Goal: Check status: Check status

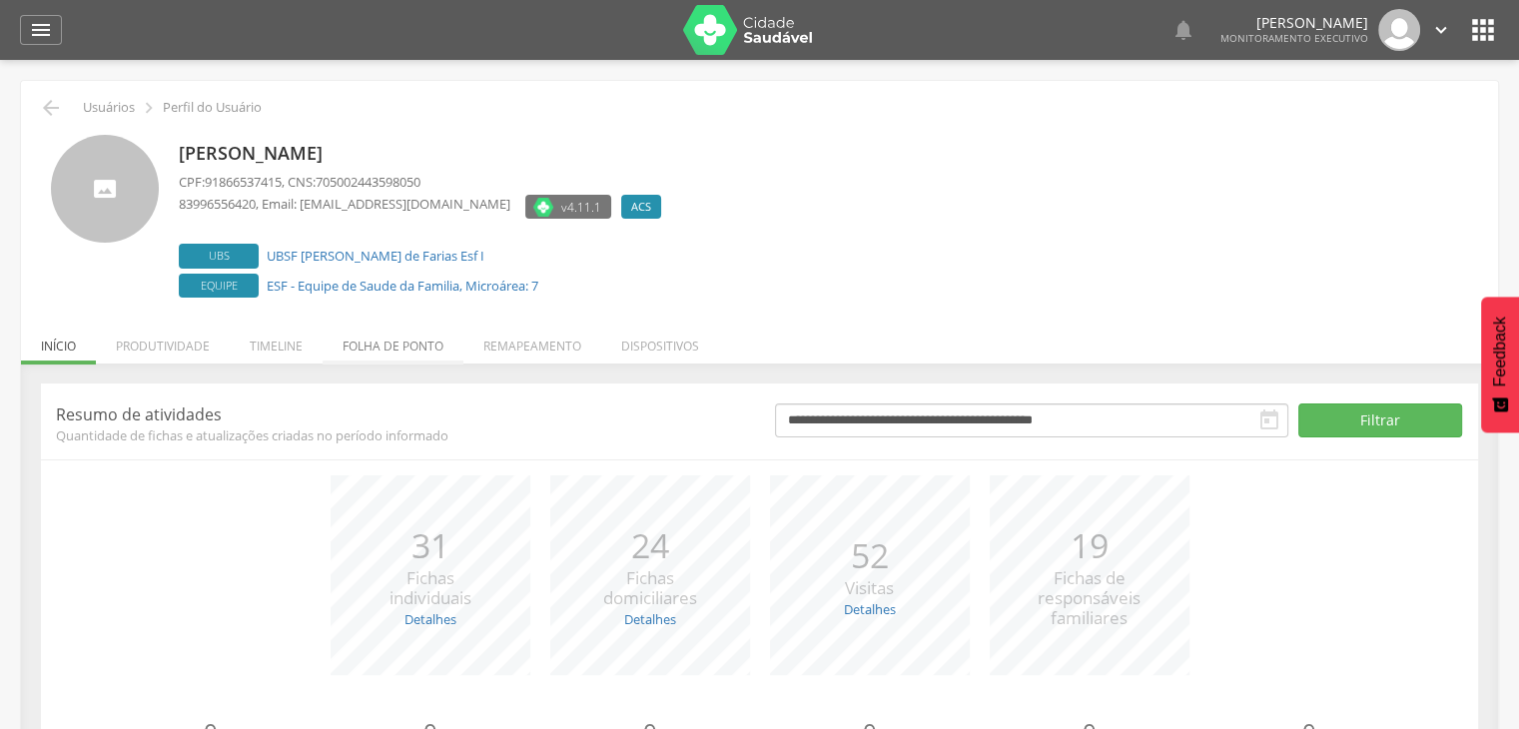
click at [374, 353] on li "Folha de ponto" at bounding box center [393, 341] width 141 height 47
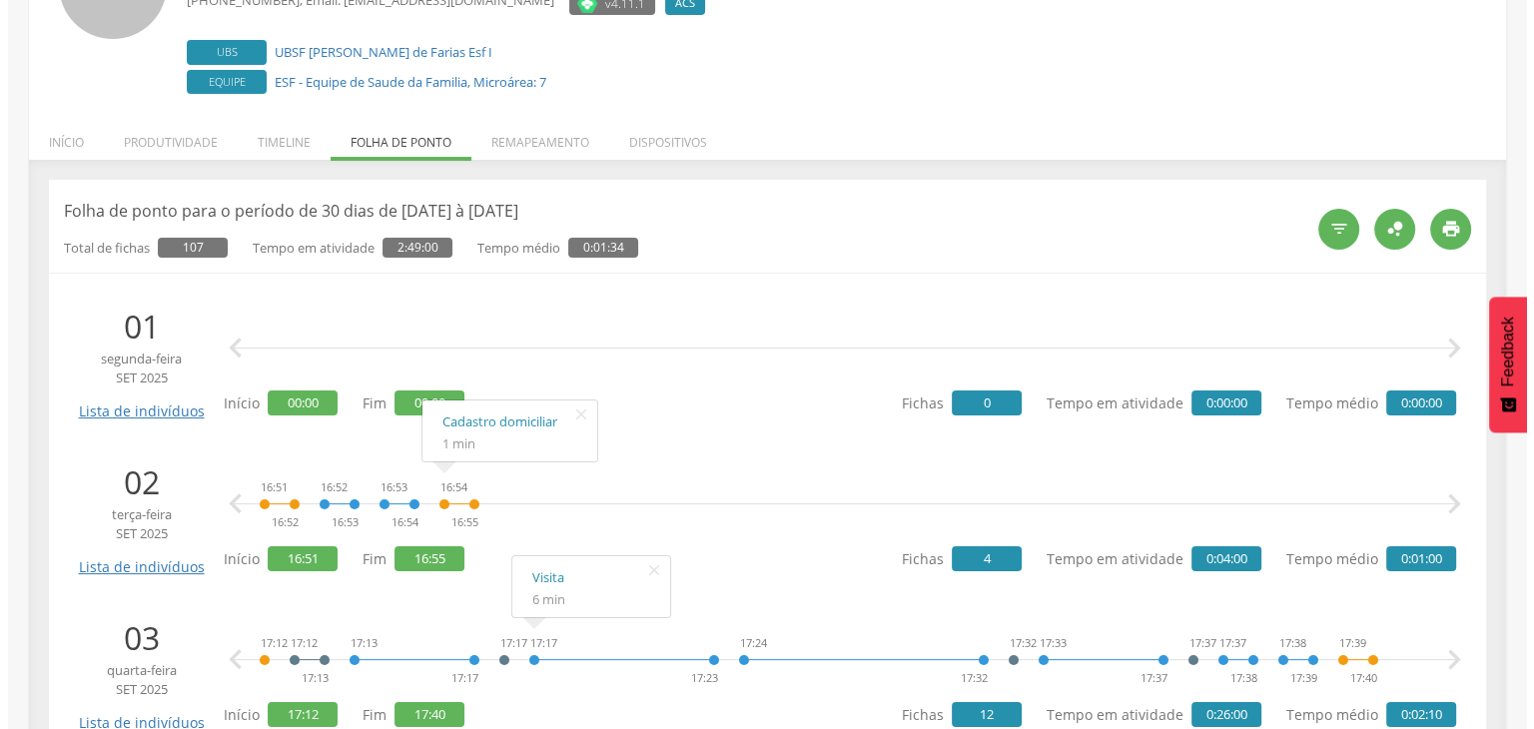
scroll to position [200, 0]
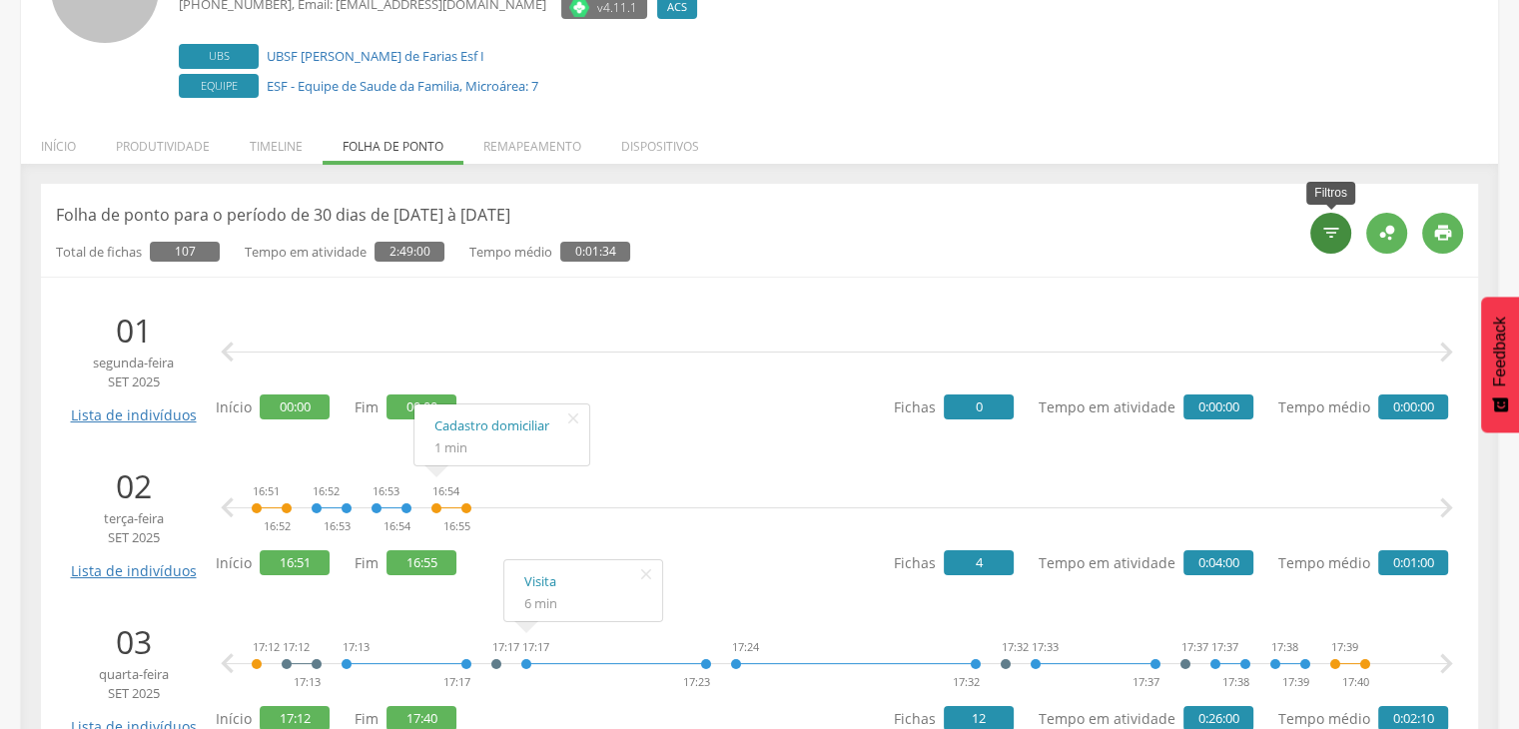
click at [1338, 239] on icon "" at bounding box center [1331, 233] width 20 height 20
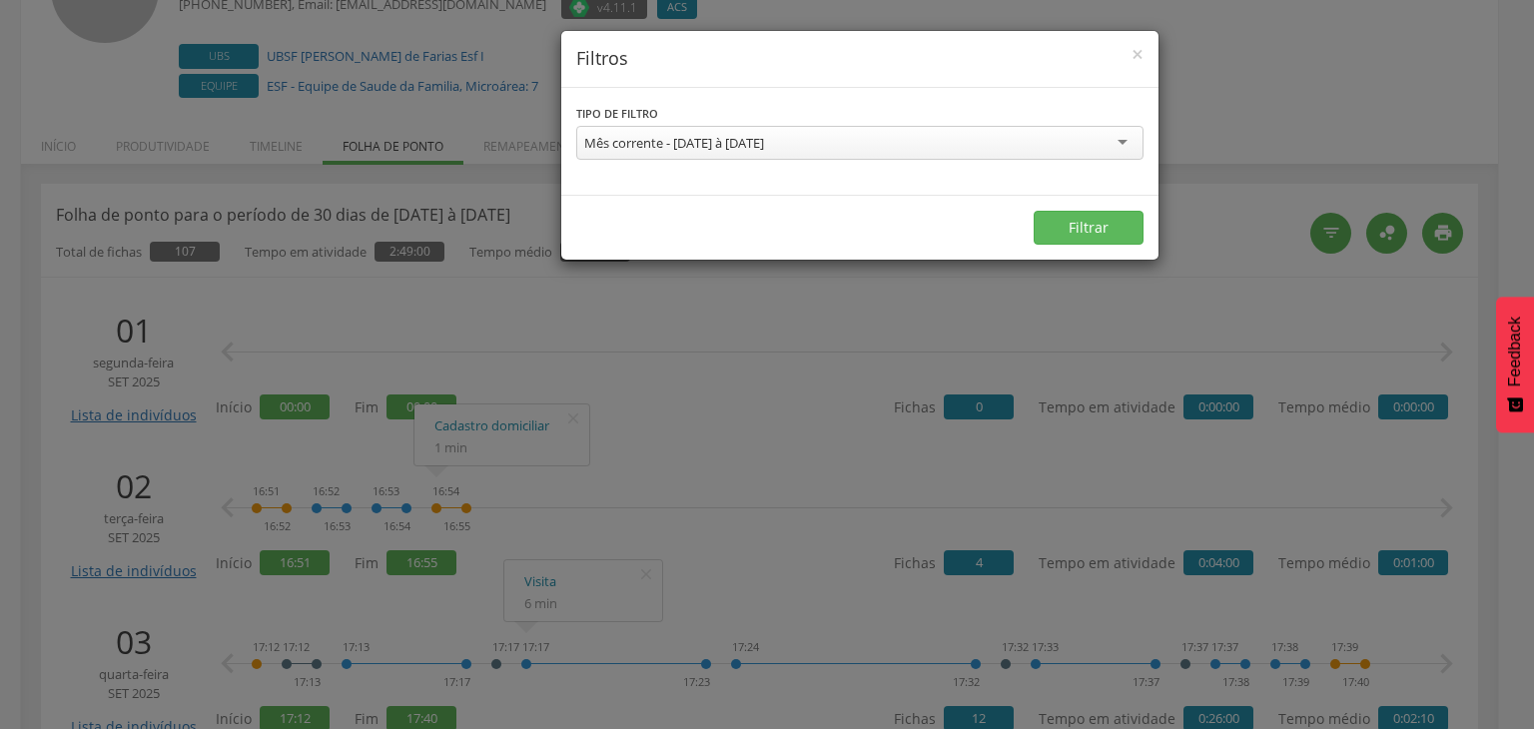
click at [1071, 128] on div "Mês corrente - 01/09/2025 à 30/09/2025" at bounding box center [859, 143] width 567 height 34
click at [1078, 239] on button "Filtrar" at bounding box center [1088, 228] width 110 height 34
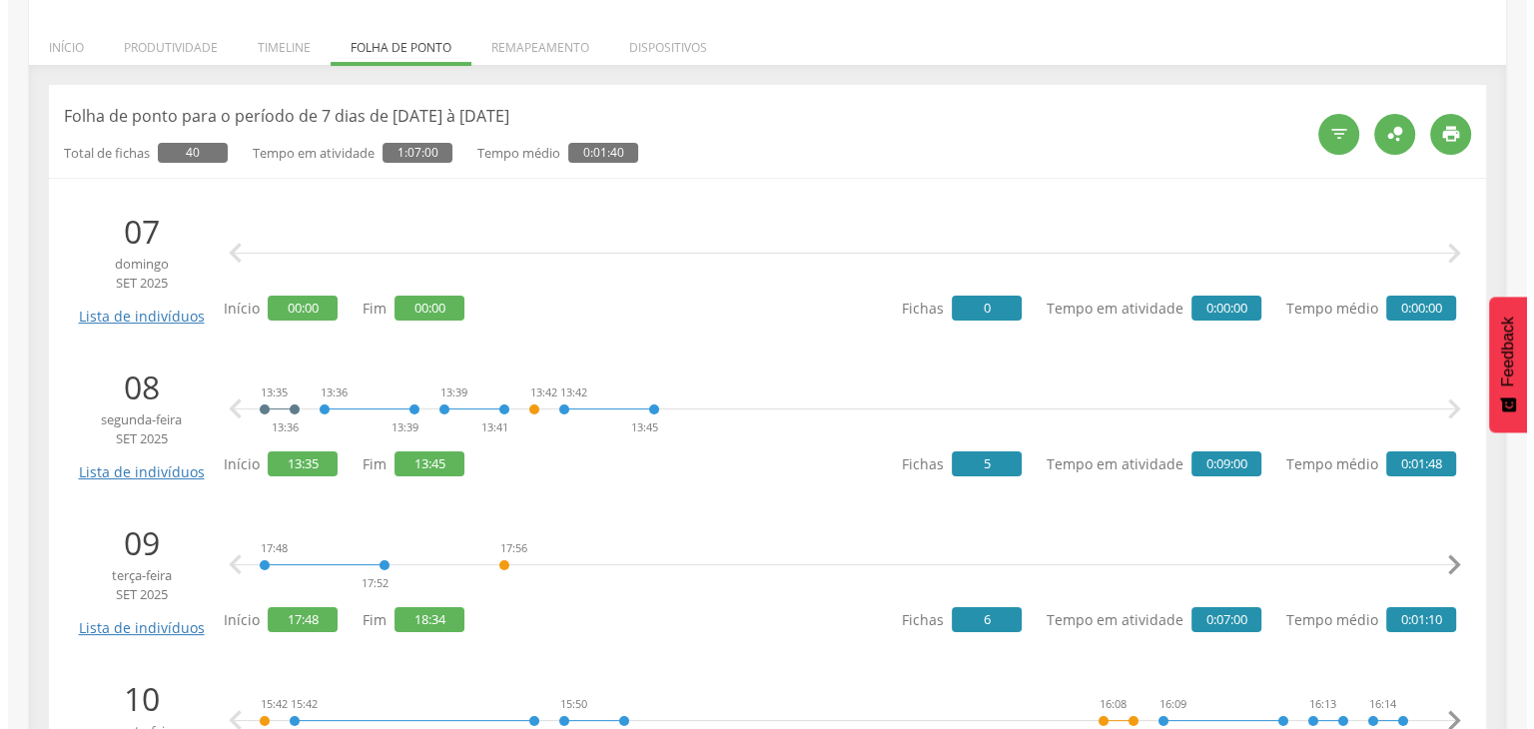
scroll to position [296, 0]
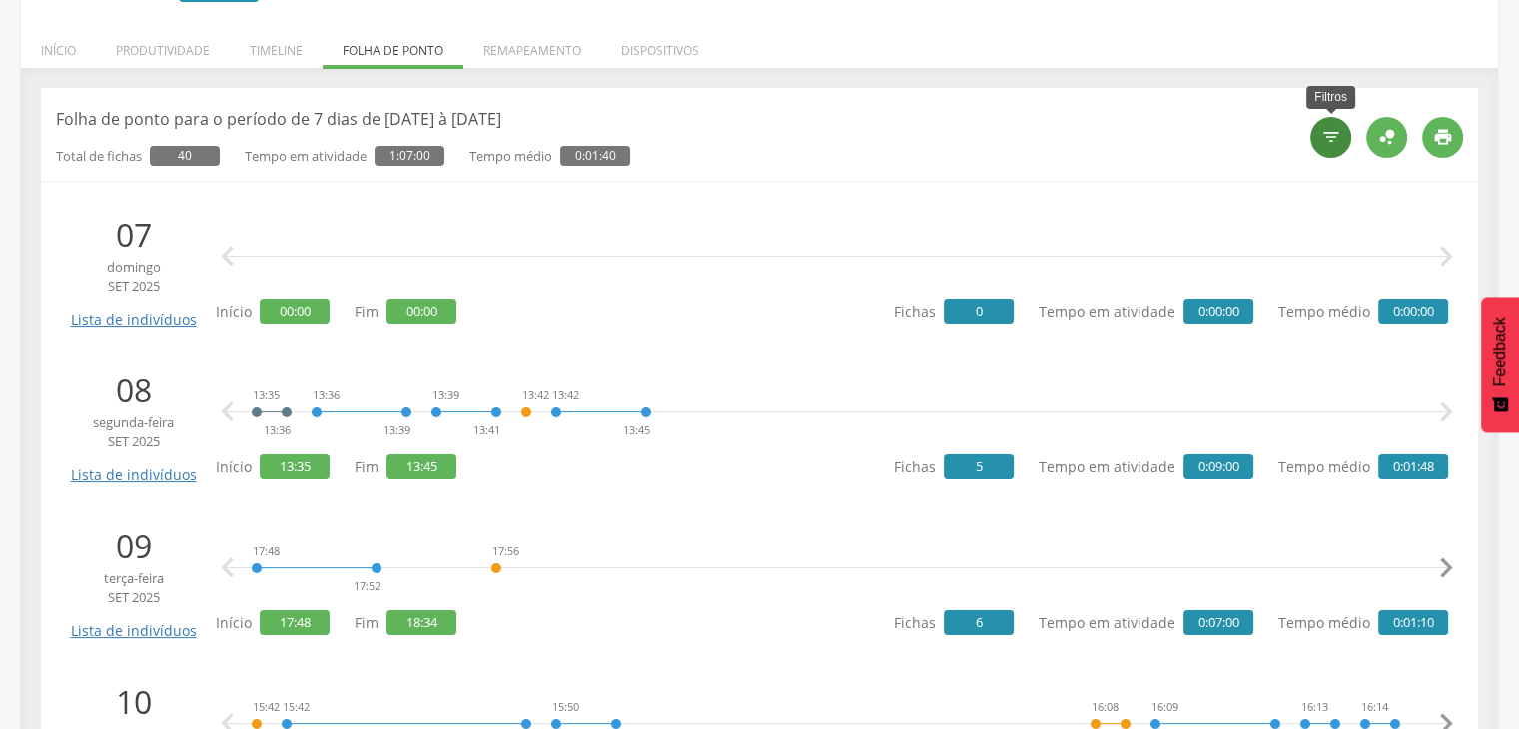
click at [1334, 139] on icon "" at bounding box center [1331, 137] width 20 height 20
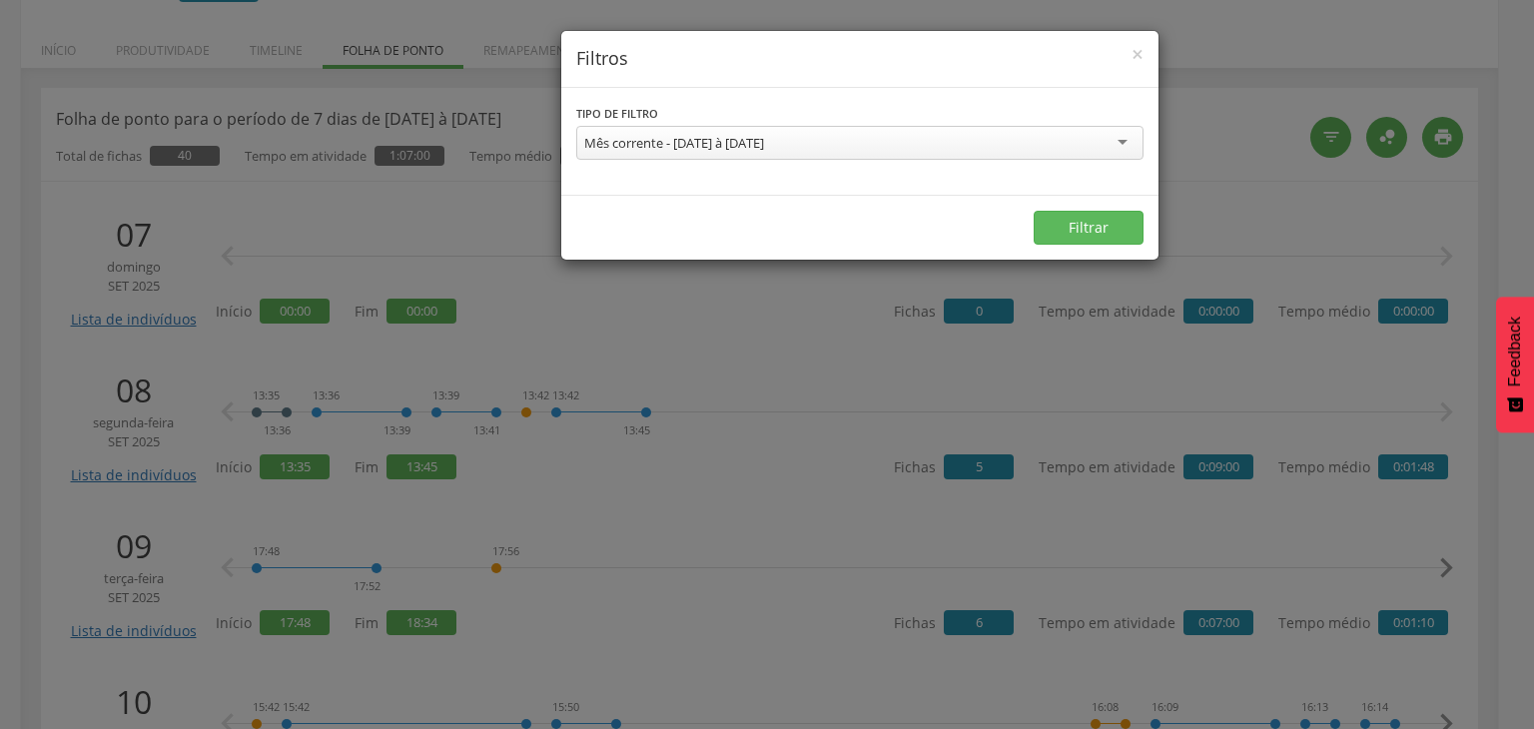
click at [1111, 154] on div "Mês corrente - 01/09/2025 à 30/09/2025" at bounding box center [859, 143] width 567 height 34
click at [1074, 229] on button "Filtrar" at bounding box center [1088, 228] width 110 height 34
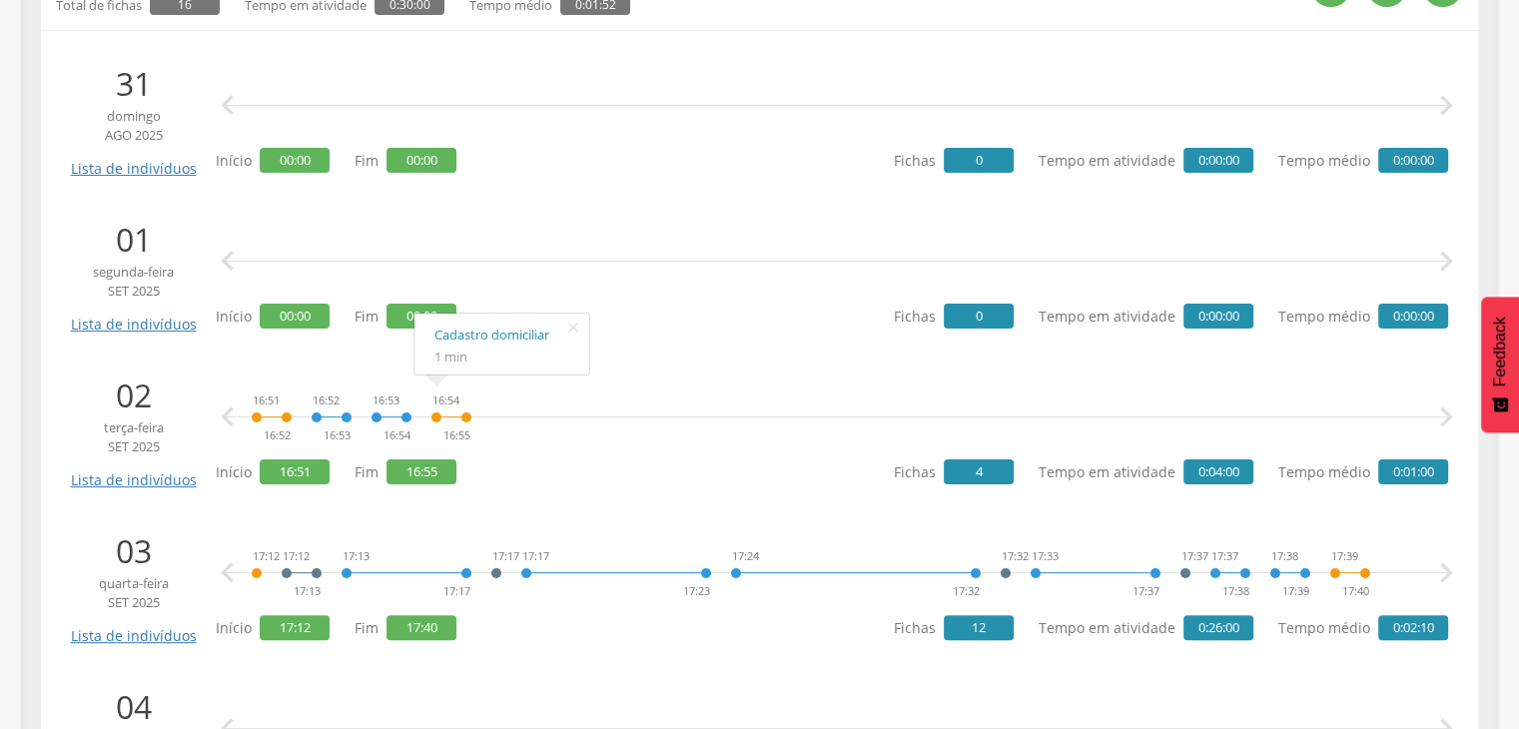
scroll to position [495, 0]
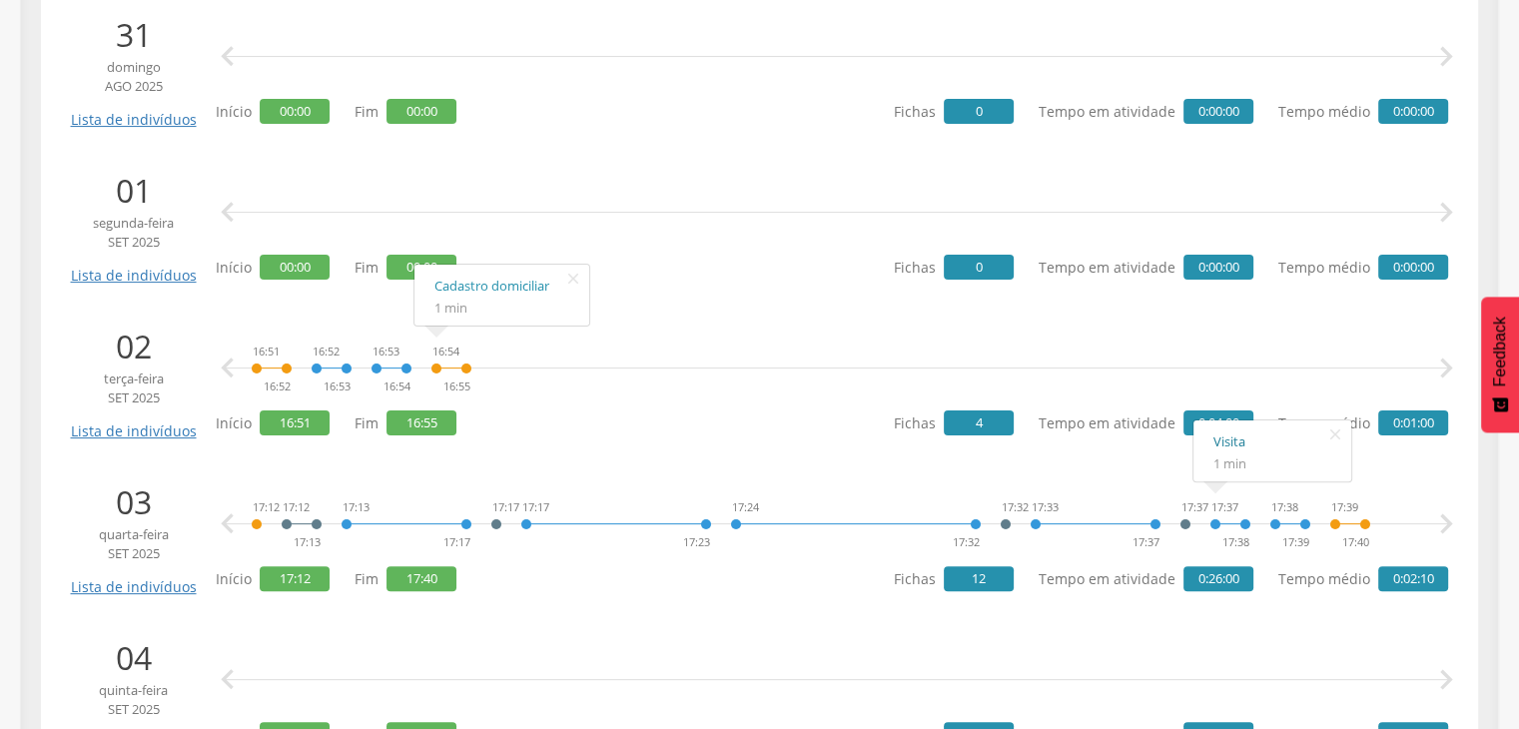
click at [1227, 441] on link "Visita" at bounding box center [1272, 441] width 118 height 25
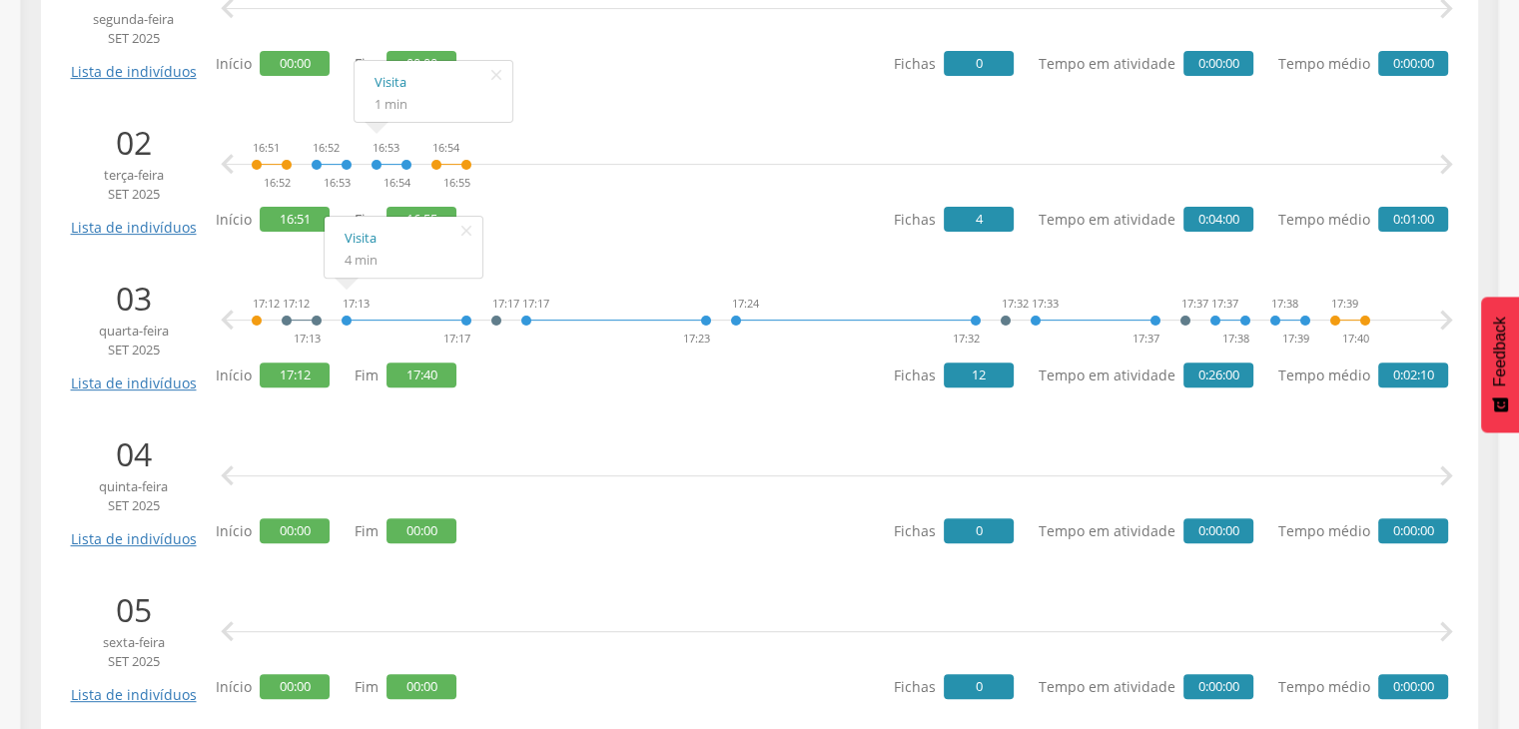
scroll to position [895, 0]
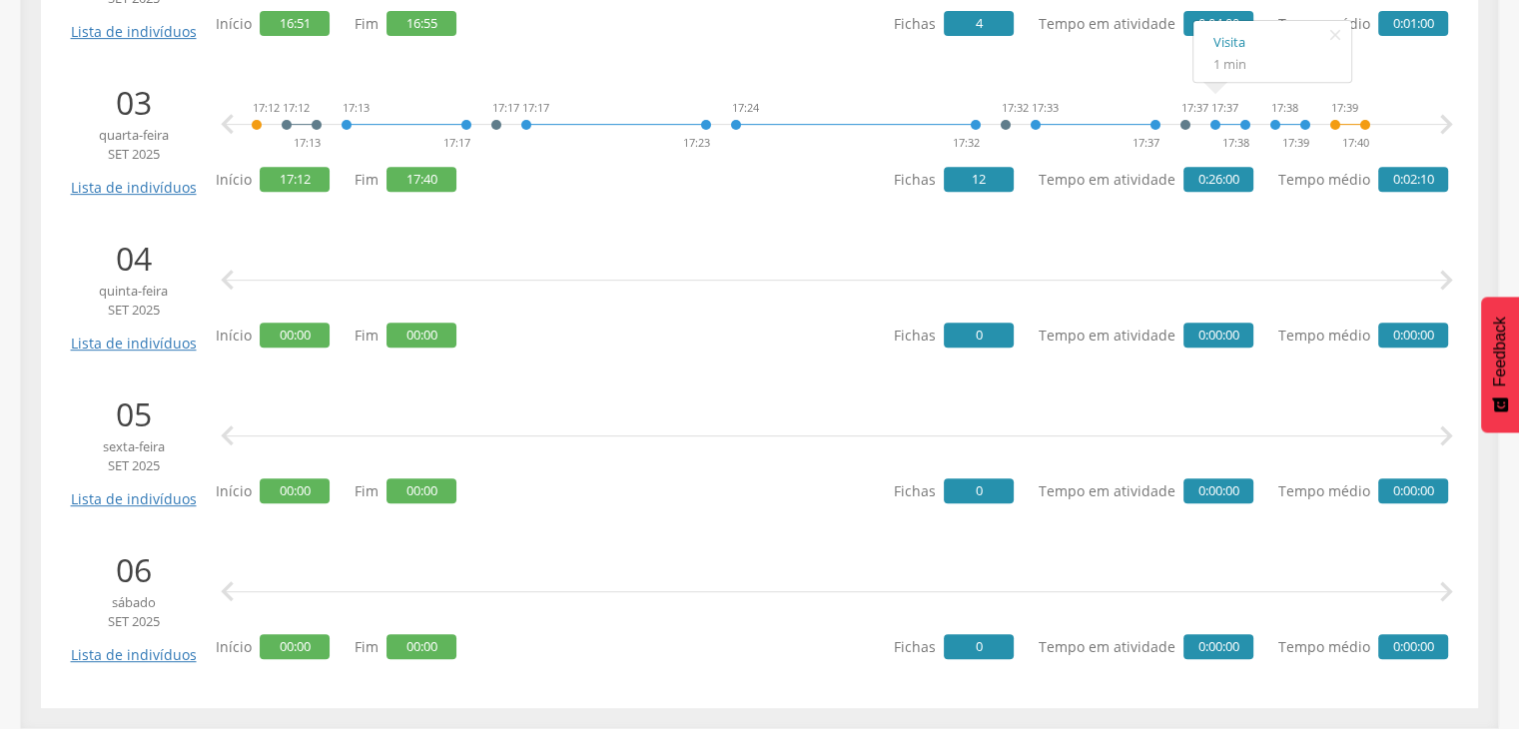
click at [687, 251] on div " " at bounding box center [837, 281] width 1222 height 60
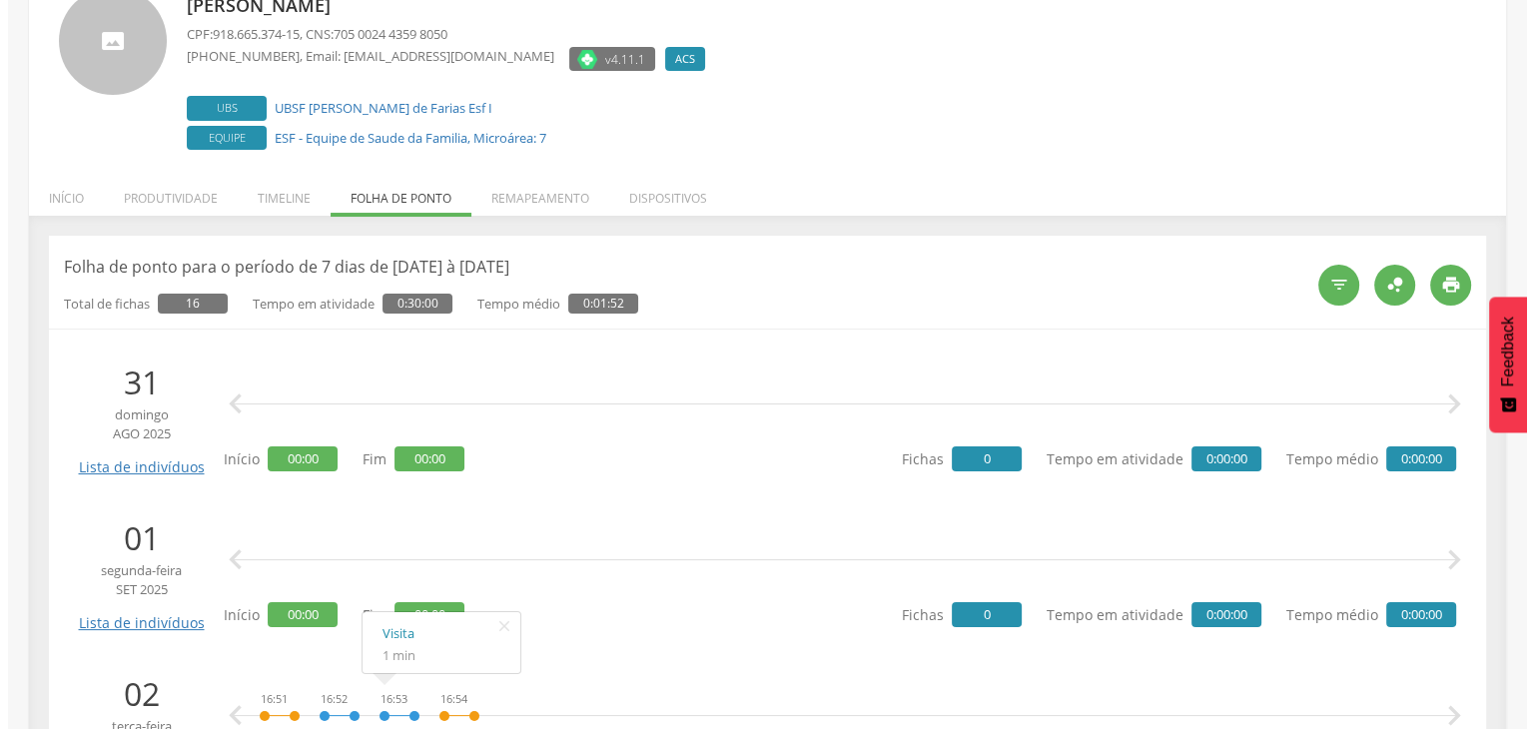
scroll to position [96, 0]
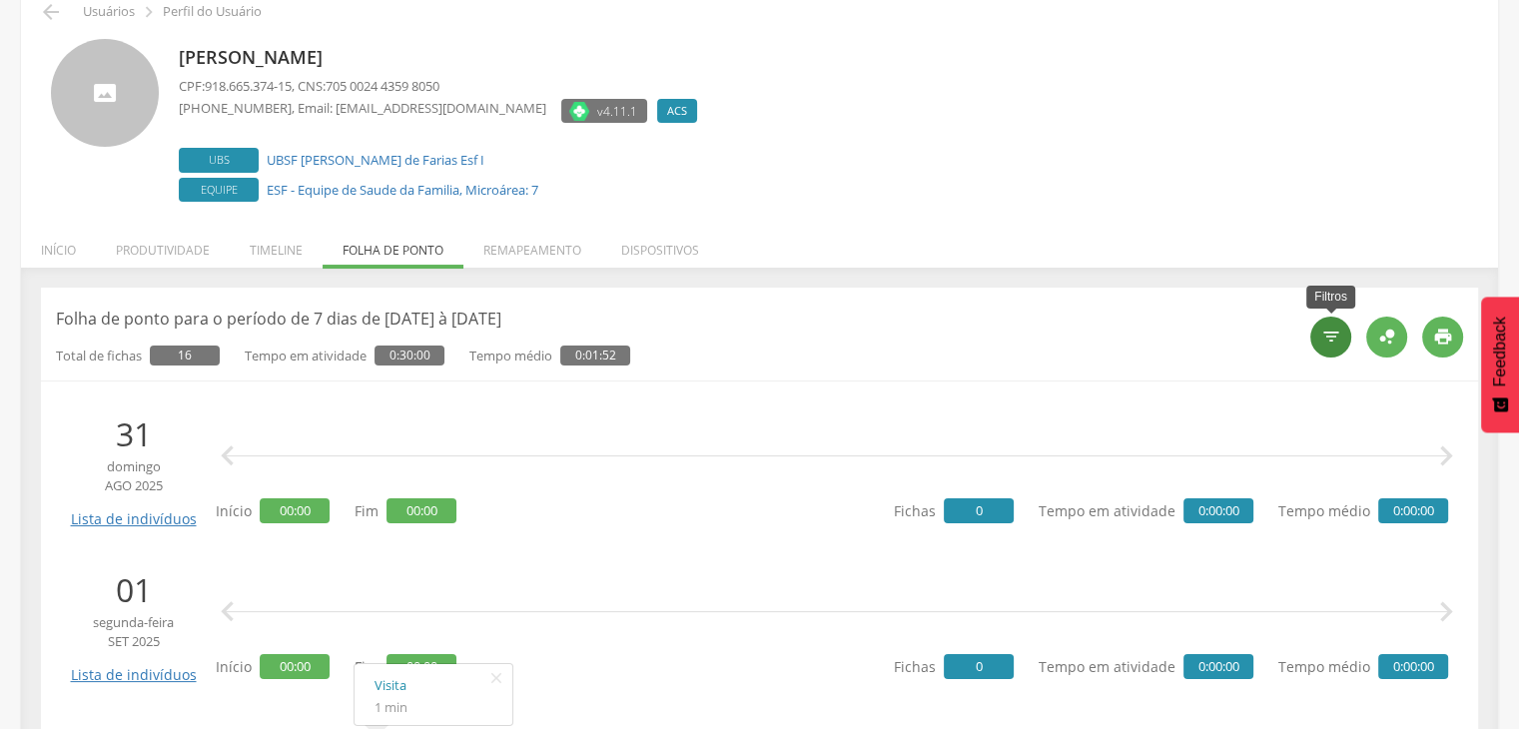
click at [1329, 333] on icon "" at bounding box center [1331, 337] width 20 height 20
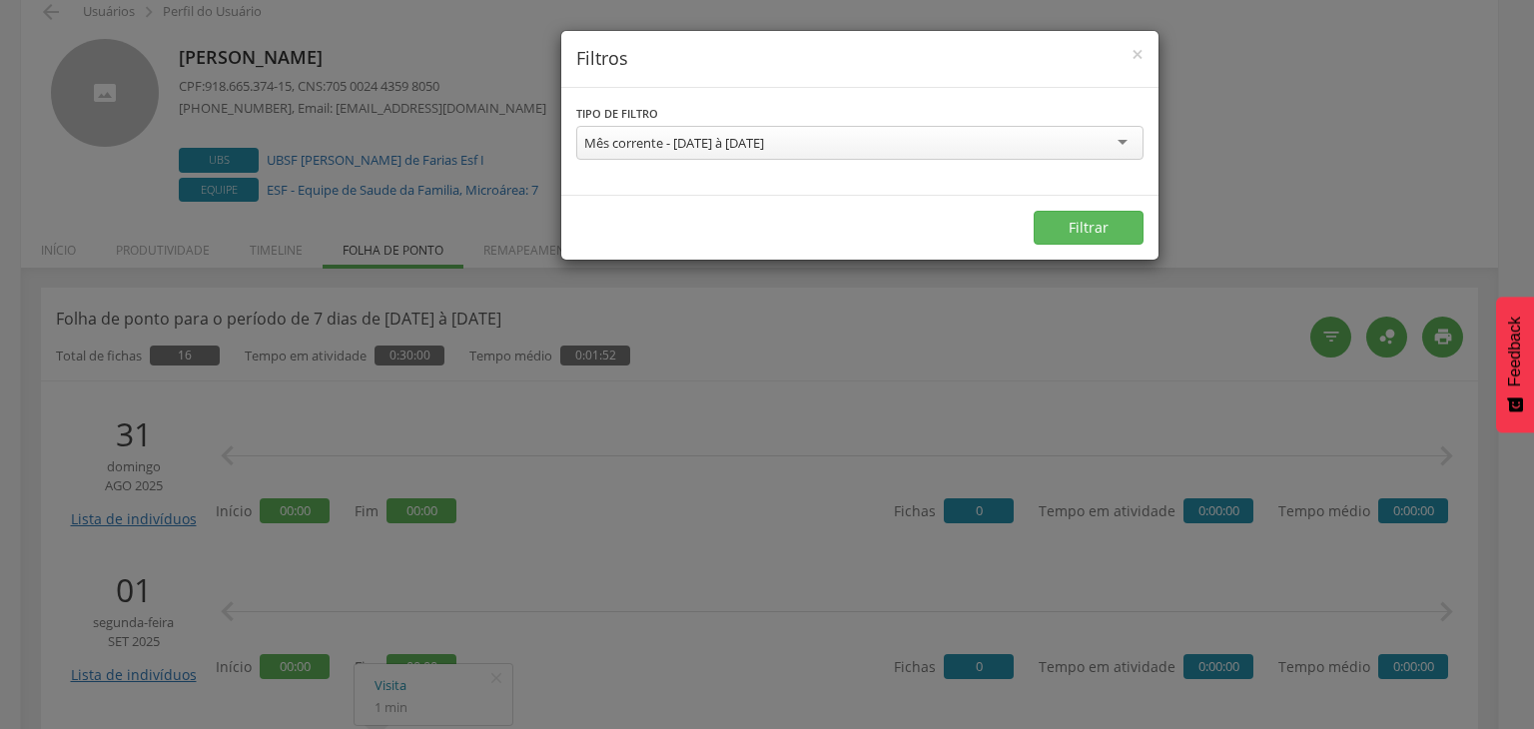
click at [847, 149] on div "Mês corrente - 01/09/2025 à 30/09/2025" at bounding box center [859, 143] width 567 height 34
click at [1056, 229] on button "Filtrar" at bounding box center [1088, 228] width 110 height 34
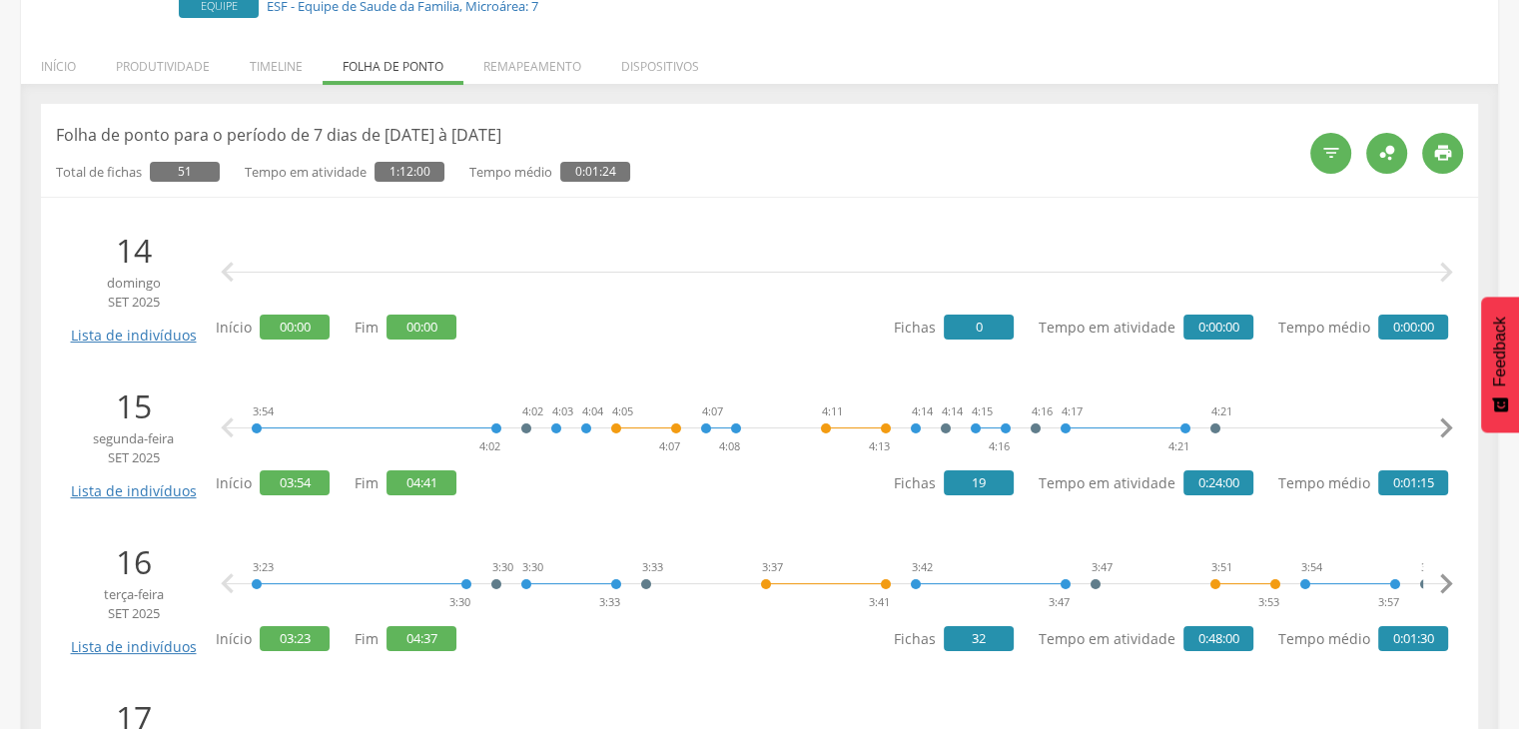
scroll to position [395, 0]
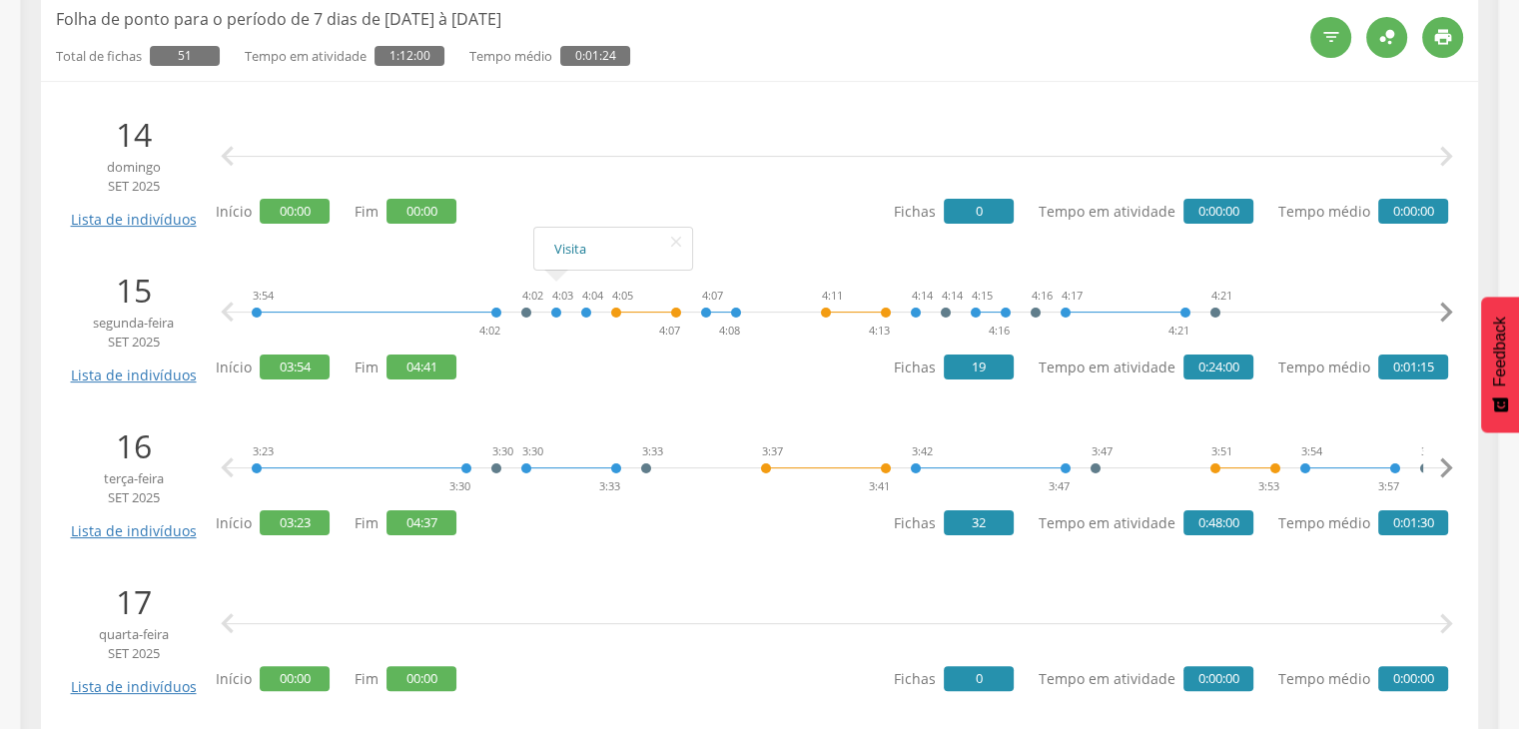
click at [583, 253] on link "Visita" at bounding box center [613, 249] width 118 height 25
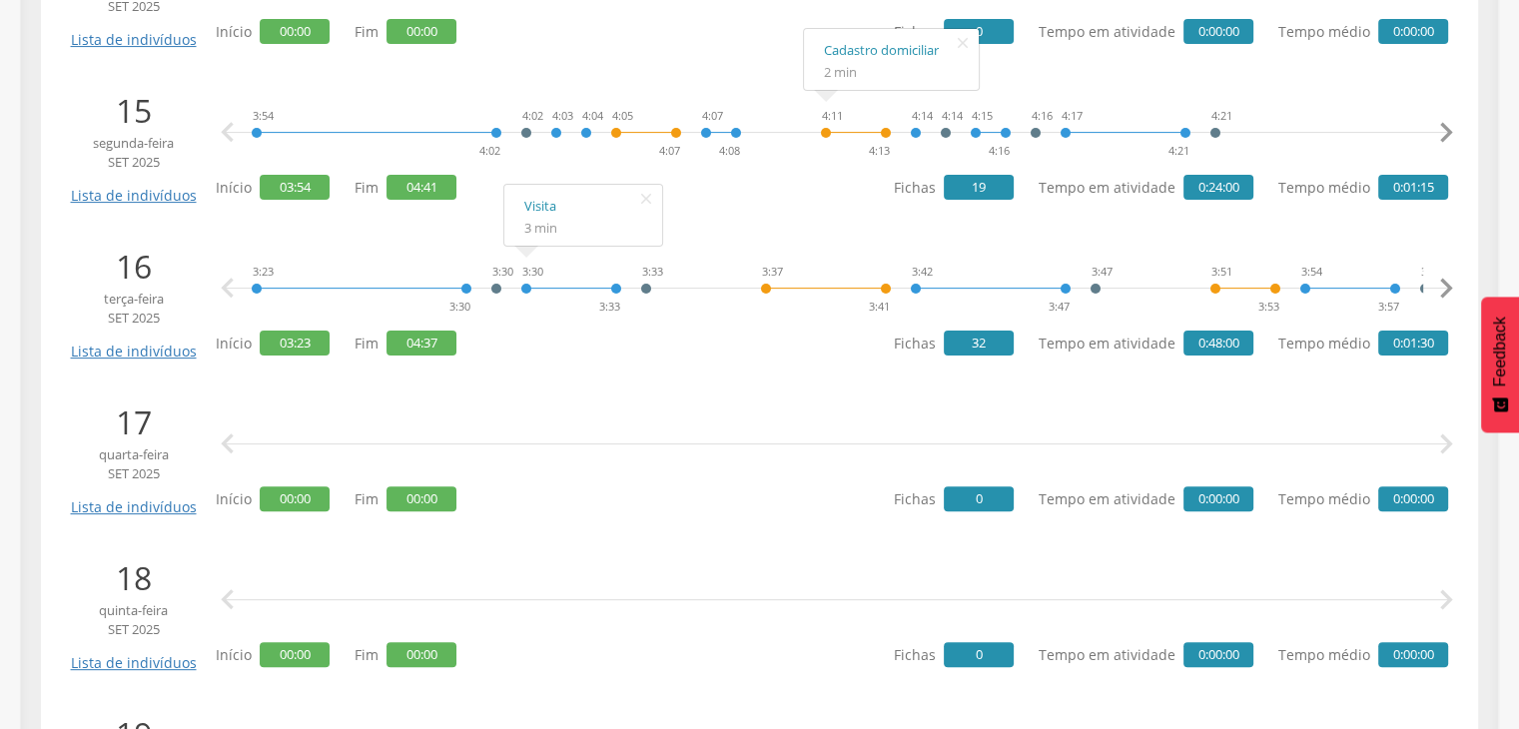
scroll to position [296, 0]
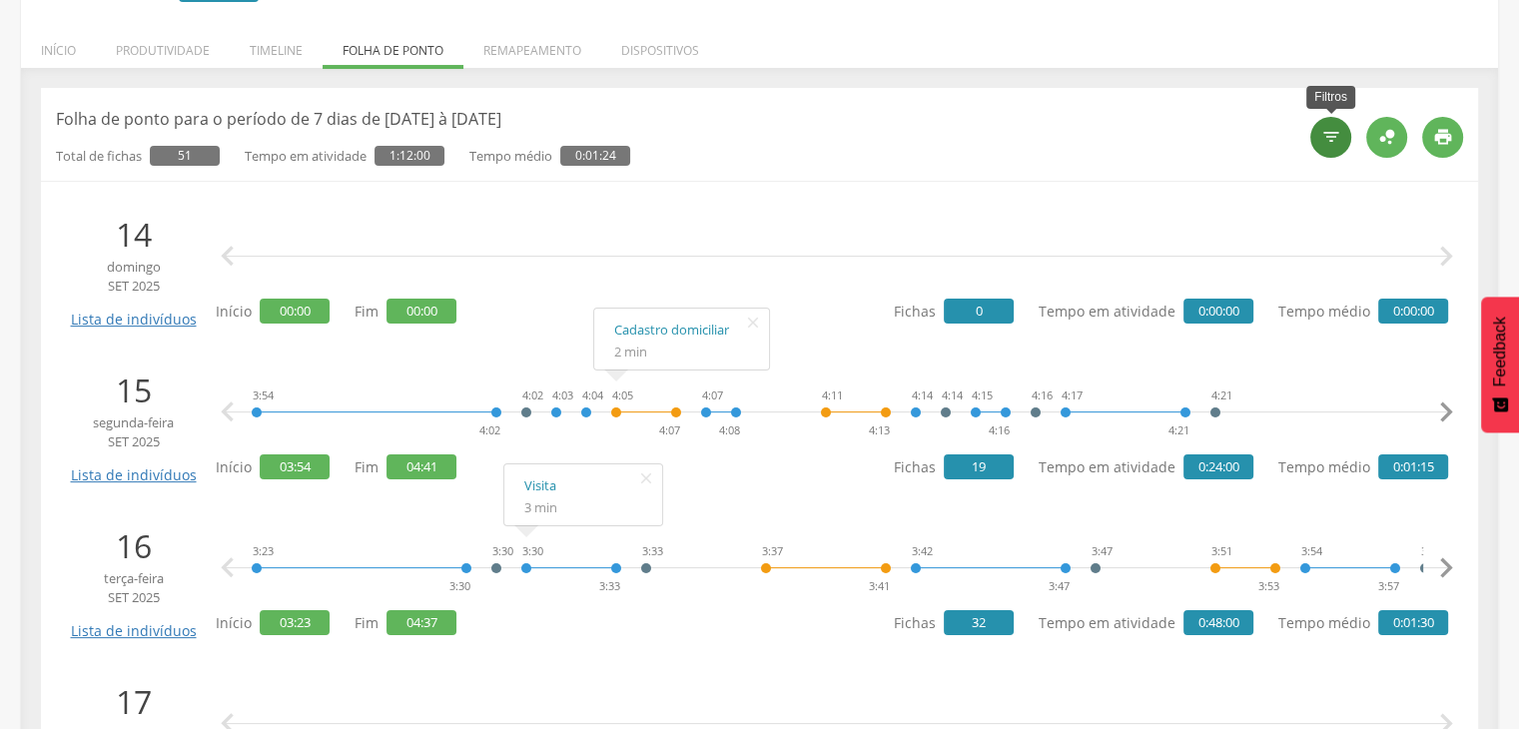
click at [1321, 142] on icon "" at bounding box center [1331, 137] width 20 height 20
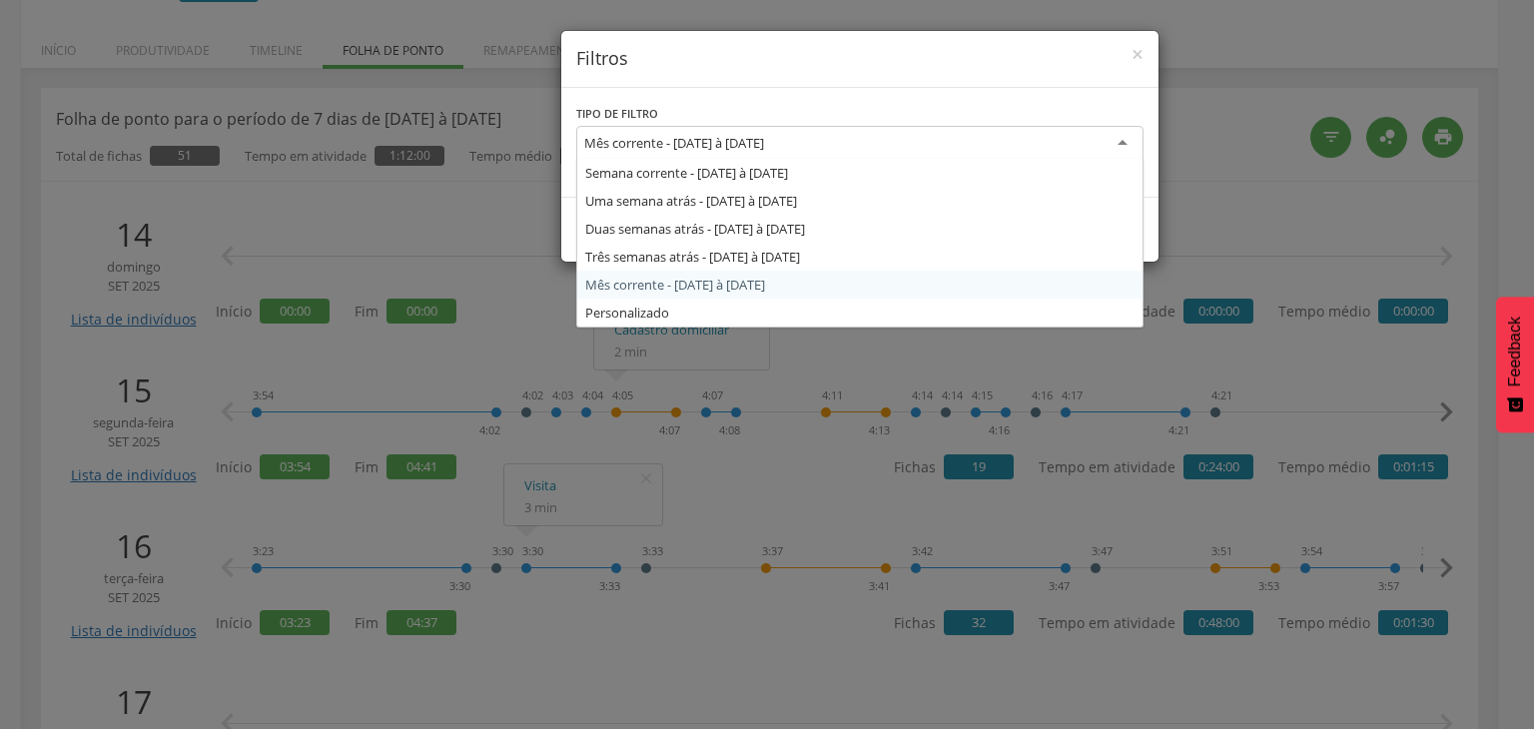
click at [723, 137] on div "Mês corrente - 01/09/2025 à 30/09/2025" at bounding box center [674, 143] width 180 height 18
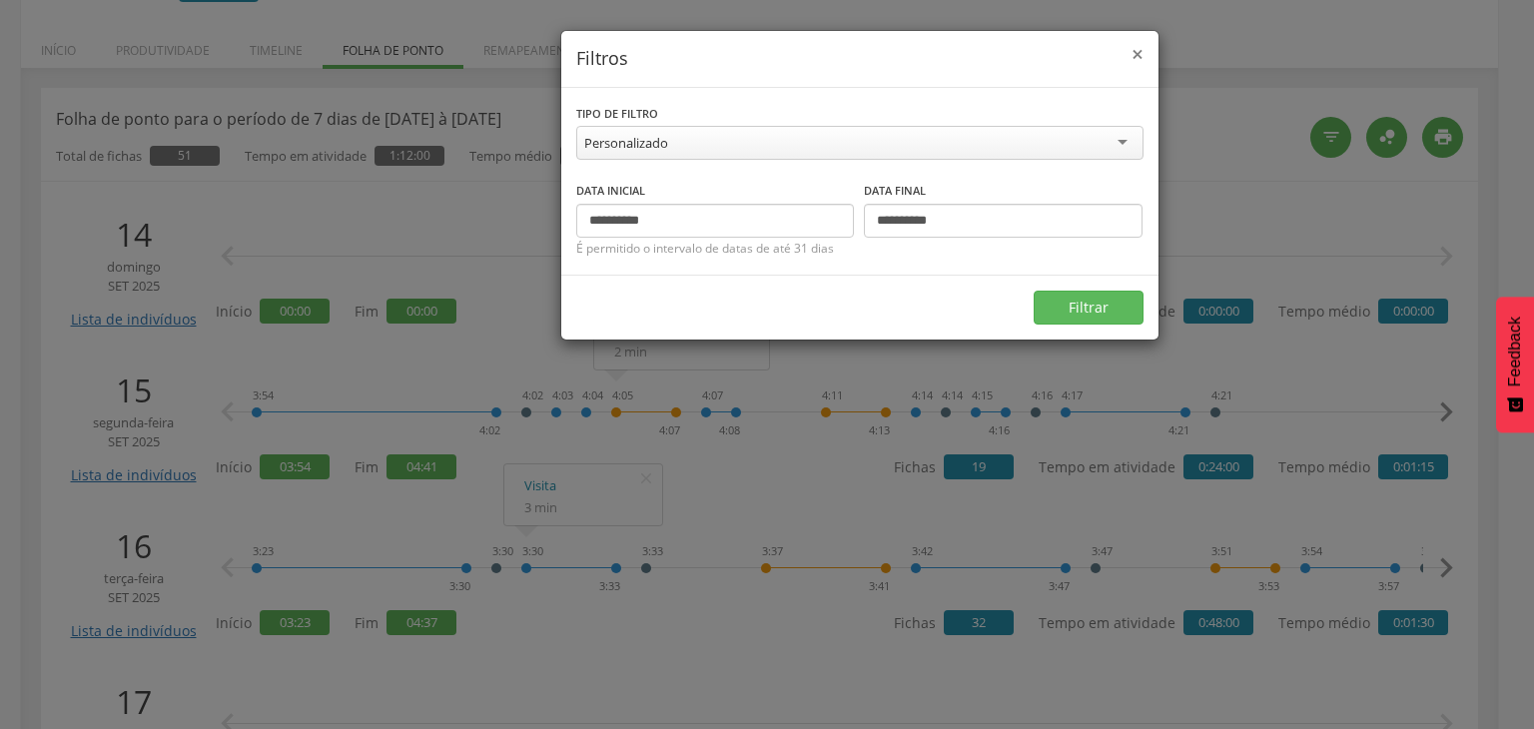
click at [1132, 63] on span "×" at bounding box center [1137, 54] width 12 height 28
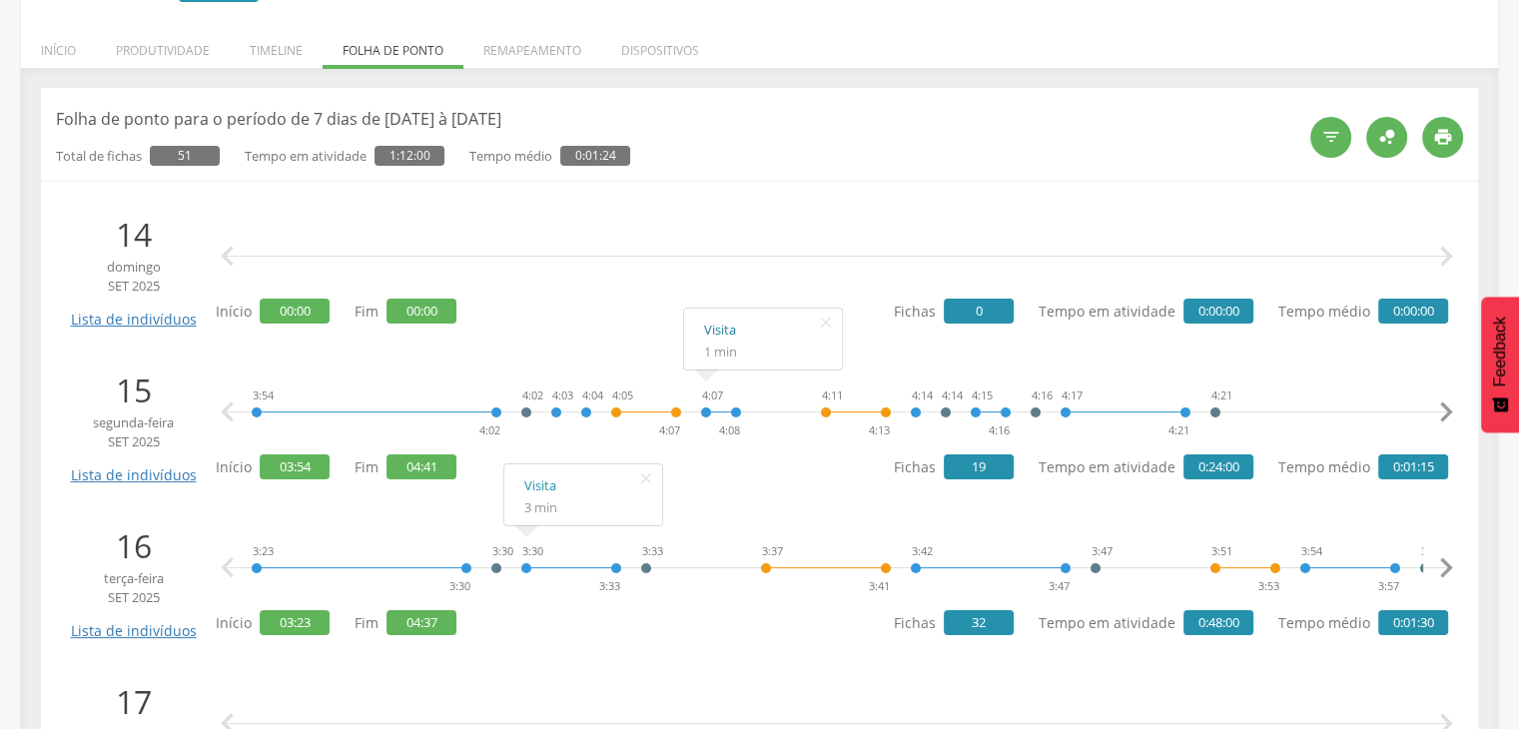
click at [727, 339] on link "Visita" at bounding box center [763, 330] width 118 height 25
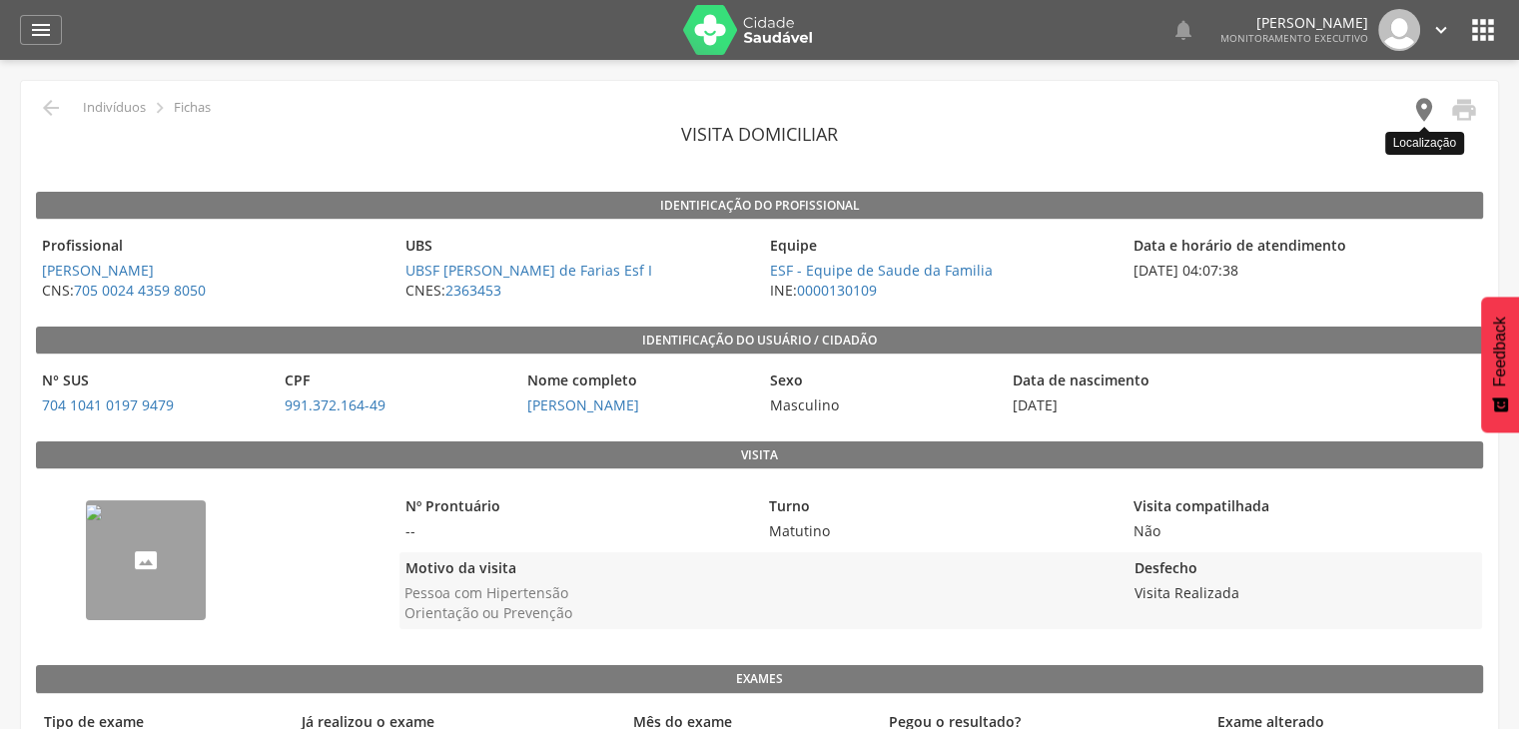
click at [1418, 99] on icon "" at bounding box center [1424, 110] width 28 height 28
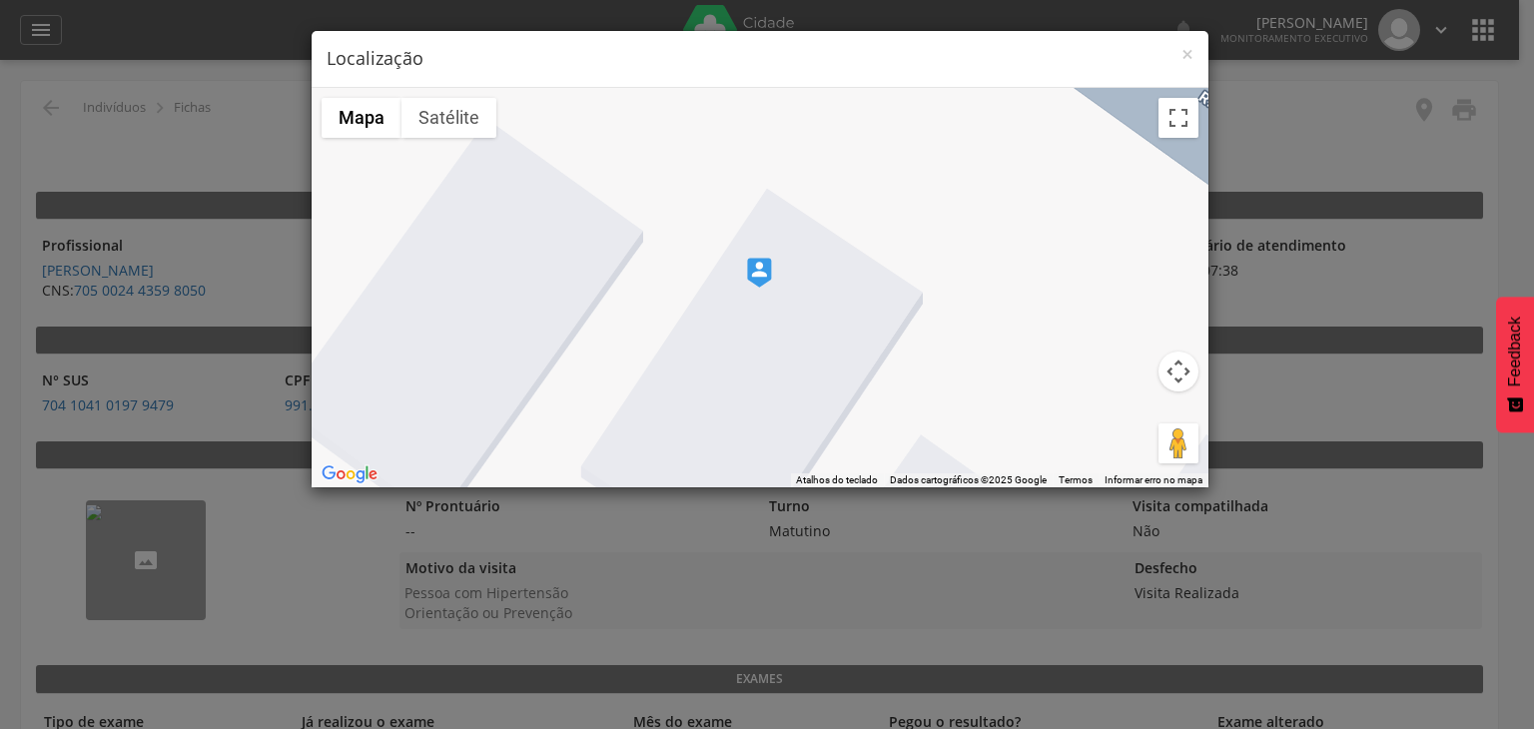
click at [1178, 379] on button "Controles da câmera no mapa" at bounding box center [1178, 371] width 40 height 40
click at [1131, 426] on button "Diminuir o zoom" at bounding box center [1128, 421] width 40 height 40
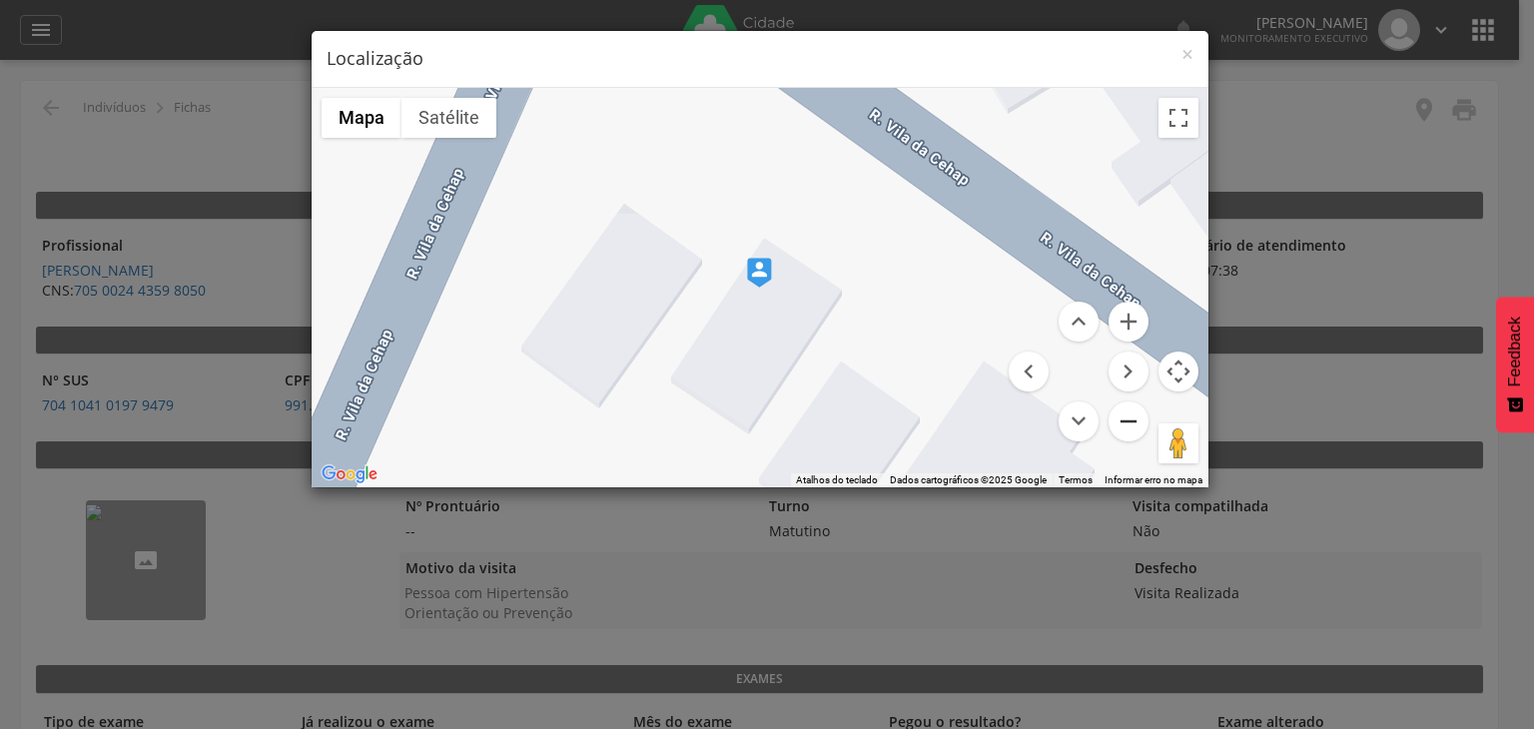
click at [1131, 426] on button "Diminuir o zoom" at bounding box center [1128, 421] width 40 height 40
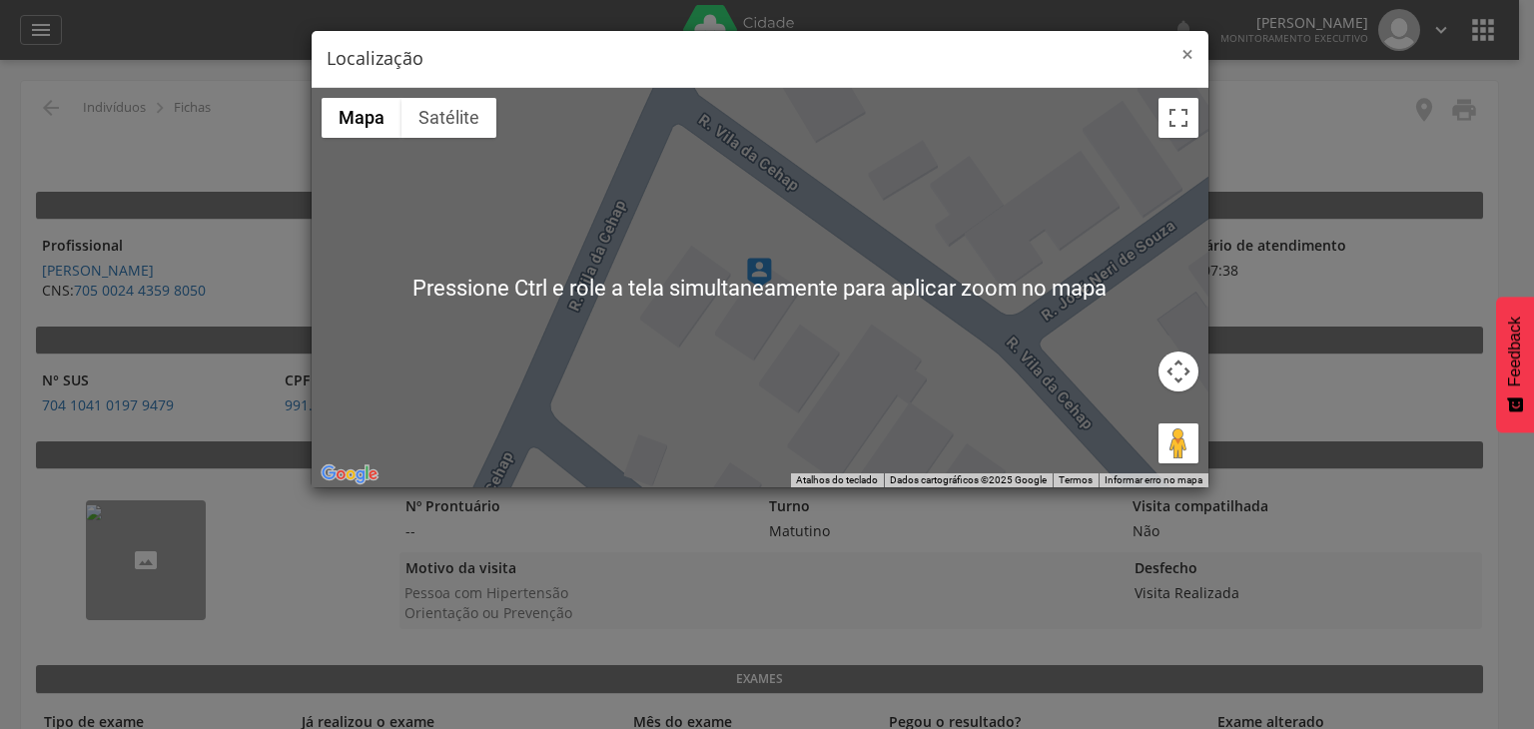
click at [1192, 56] on span "×" at bounding box center [1187, 54] width 12 height 28
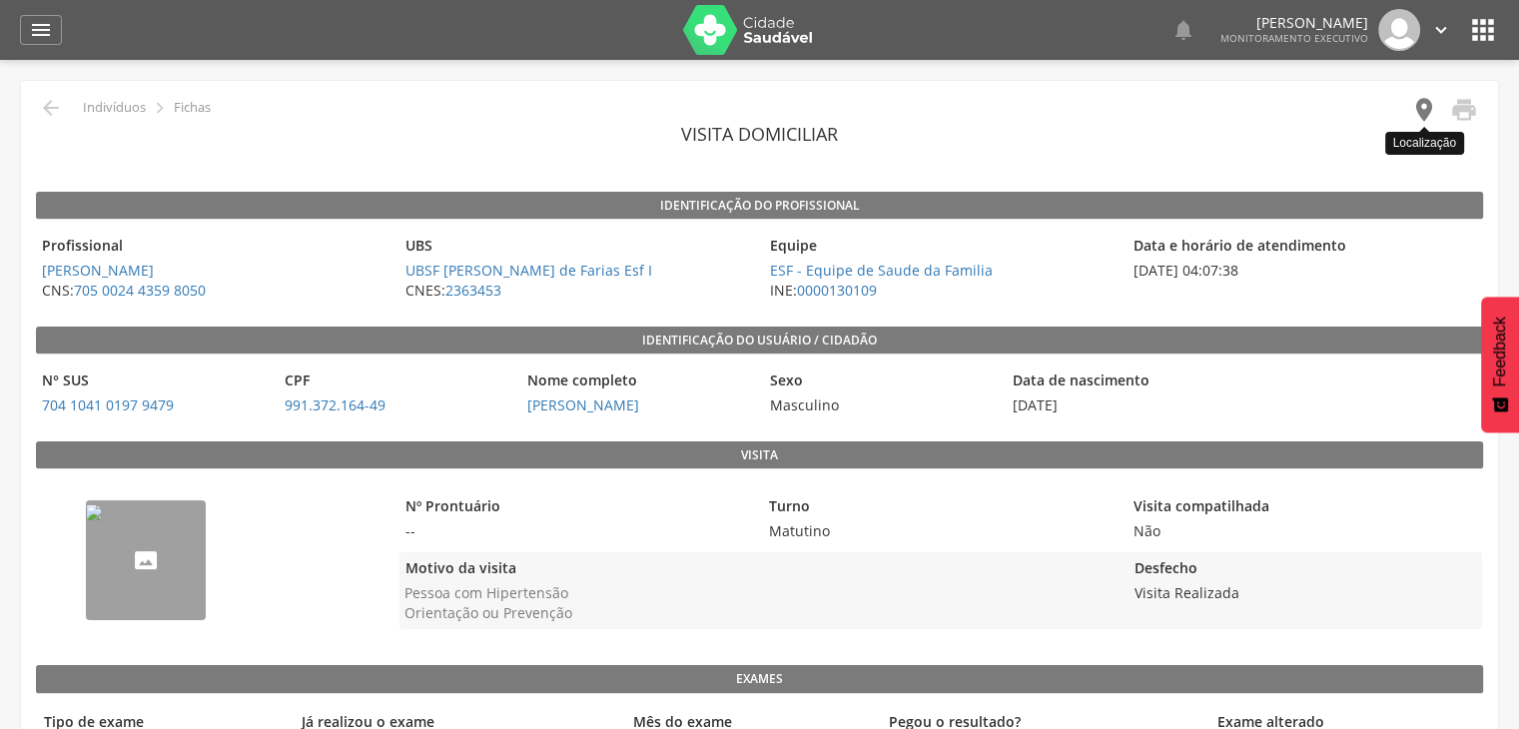
click at [1414, 105] on icon "" at bounding box center [1424, 110] width 28 height 28
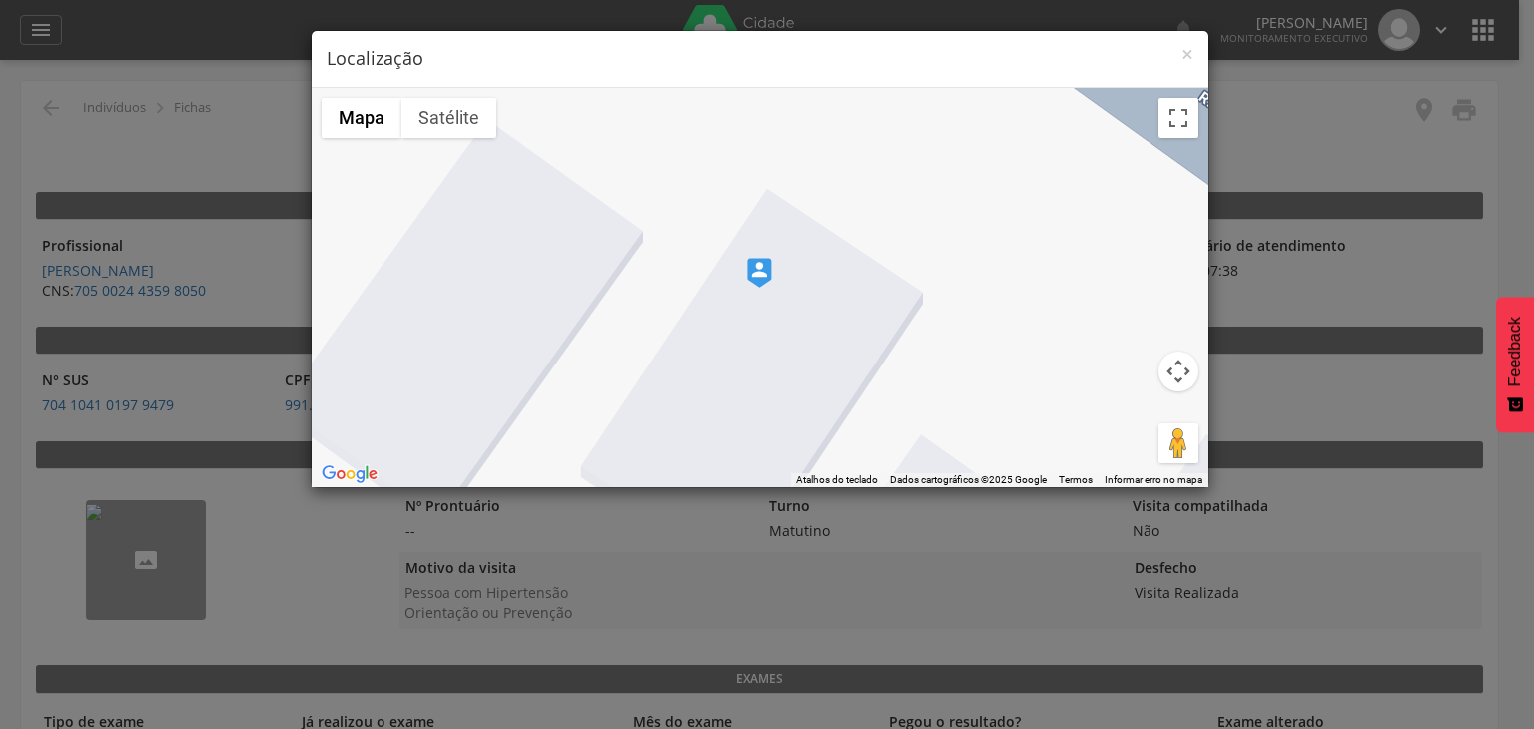
click at [1179, 372] on button "Controles da câmera no mapa" at bounding box center [1178, 371] width 40 height 40
click at [1124, 423] on button "Diminuir o zoom" at bounding box center [1128, 421] width 40 height 40
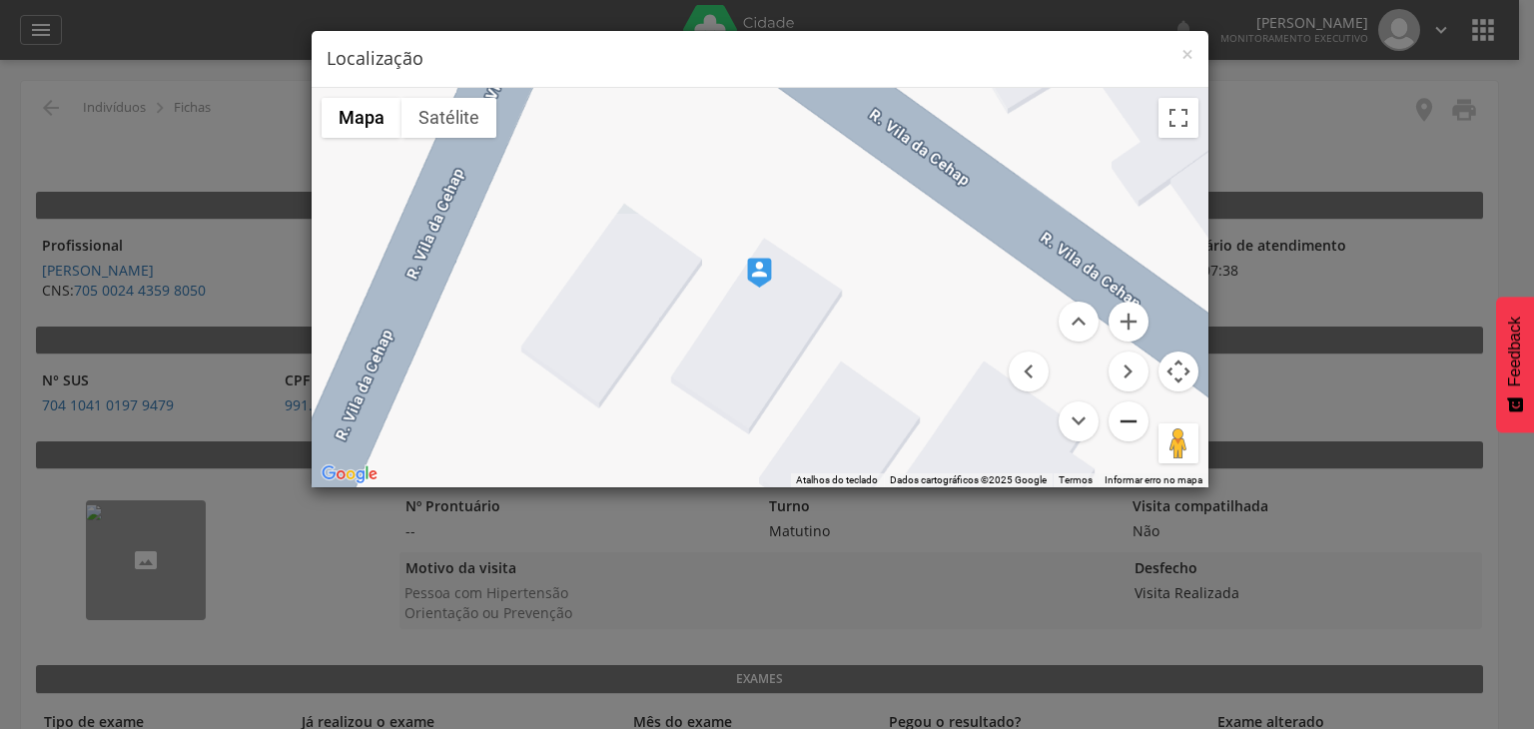
click at [1124, 423] on button "Diminuir o zoom" at bounding box center [1128, 421] width 40 height 40
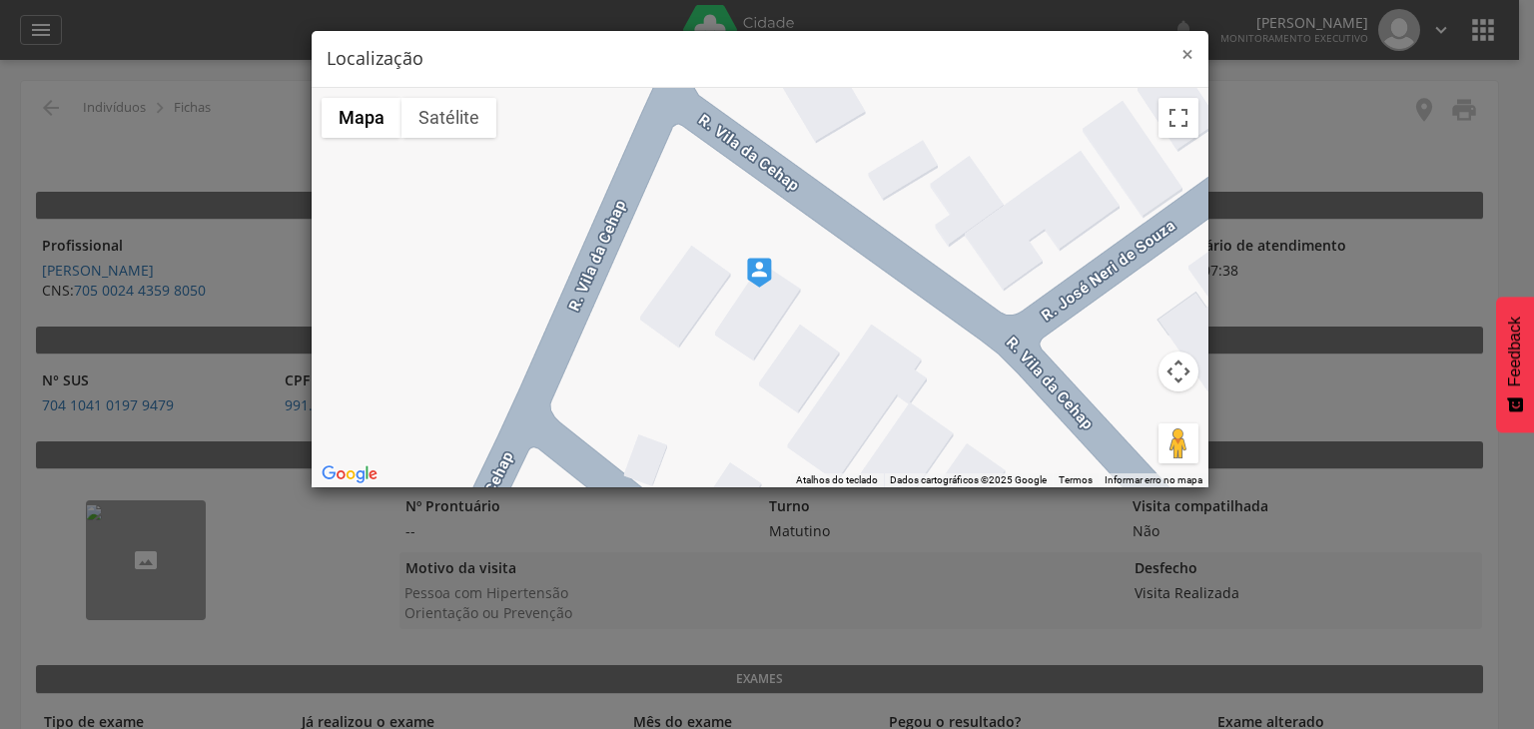
click at [1190, 56] on span "×" at bounding box center [1187, 54] width 12 height 28
